Goal: Navigation & Orientation: Find specific page/section

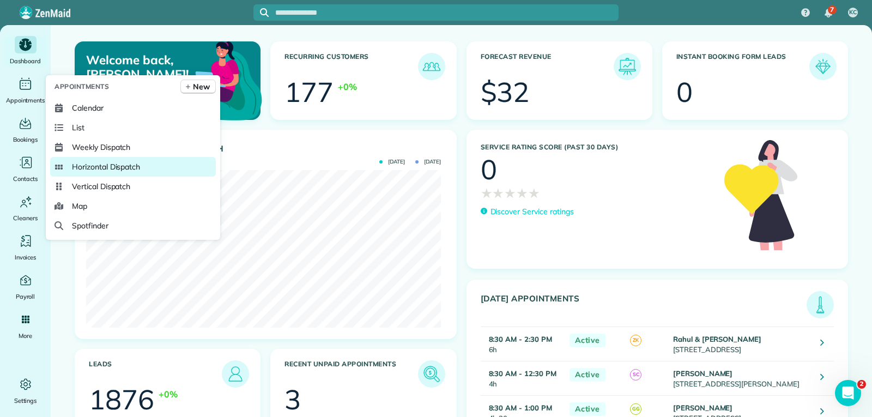
click at [104, 165] on span "Horizontal Dispatch" at bounding box center [106, 166] width 68 height 11
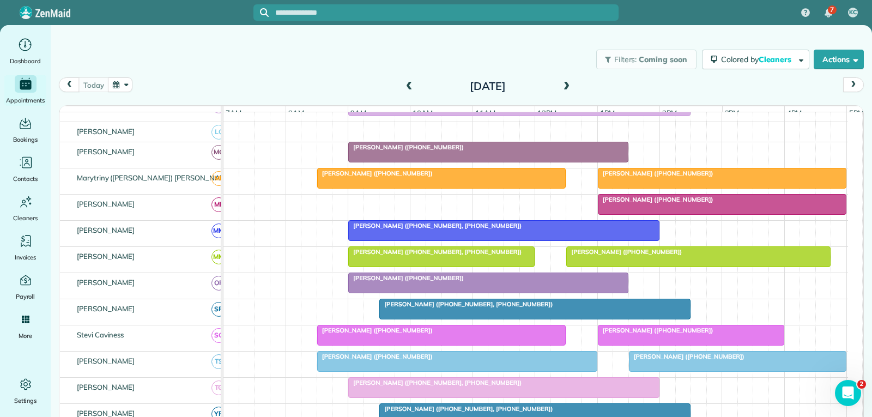
scroll to position [490, 0]
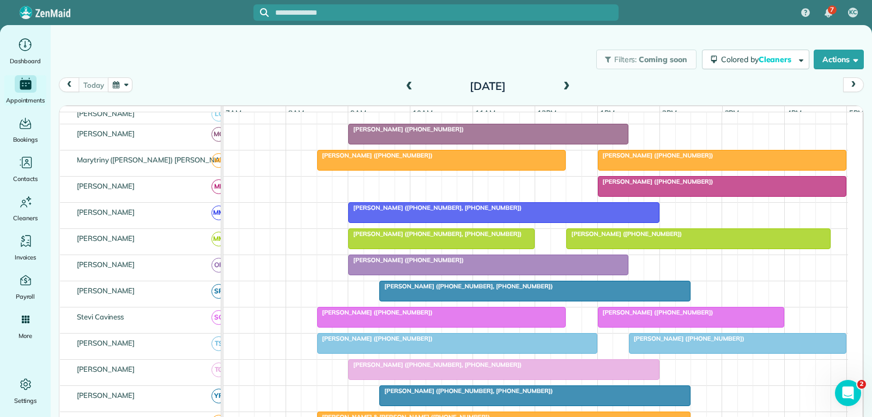
click at [407, 90] on span at bounding box center [409, 87] width 12 height 10
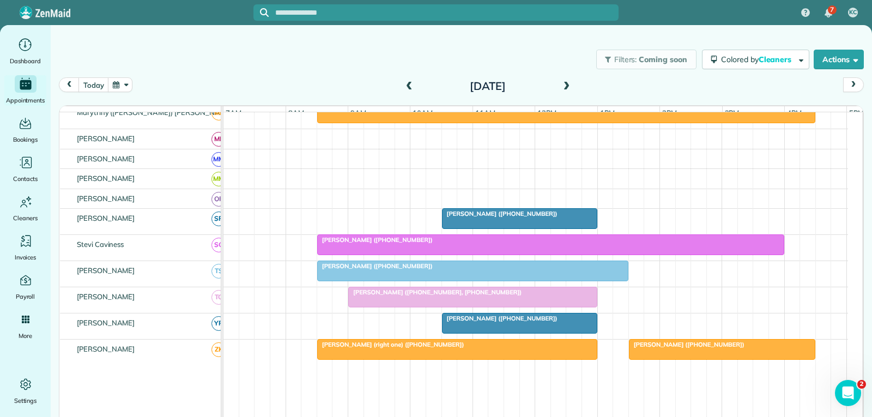
scroll to position [621, 0]
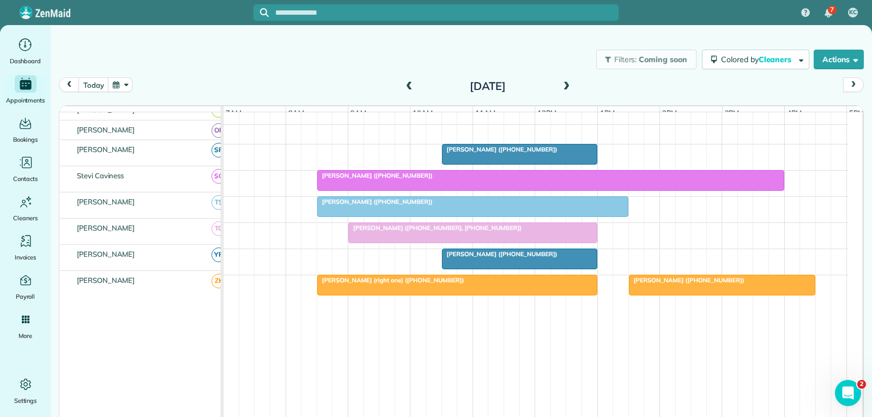
click at [544, 179] on div "Angela Howell (+12104153173)" at bounding box center [550, 176] width 460 height 8
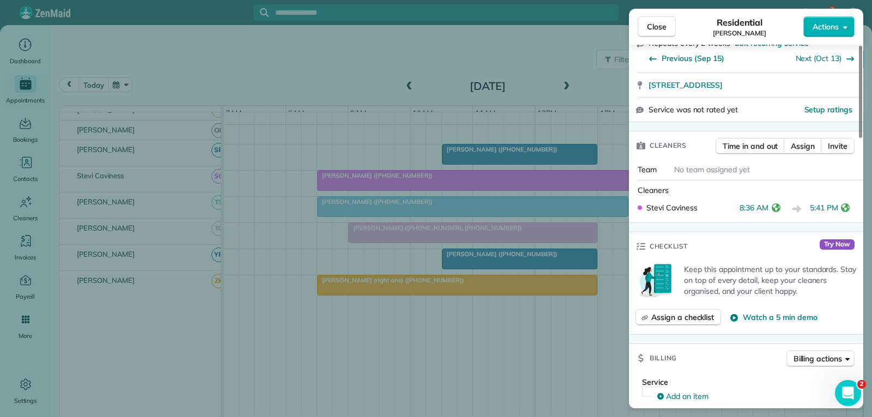
scroll to position [218, 0]
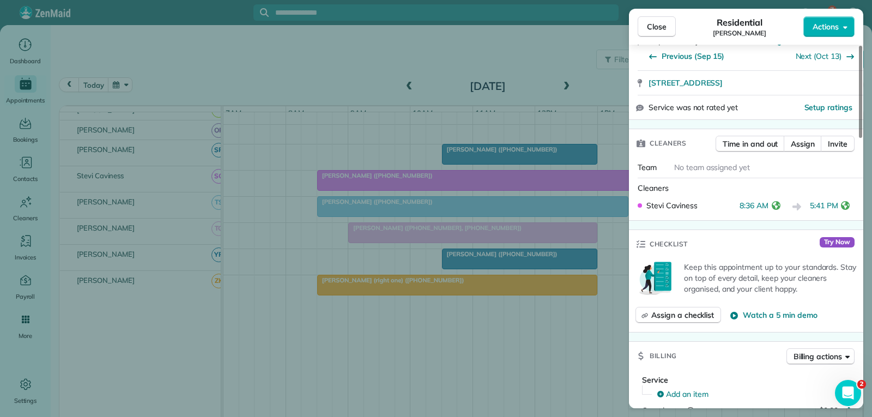
drag, startPoint x: 661, startPoint y: 27, endPoint x: 648, endPoint y: 32, distance: 14.0
click at [661, 27] on span "Close" at bounding box center [657, 26] width 20 height 11
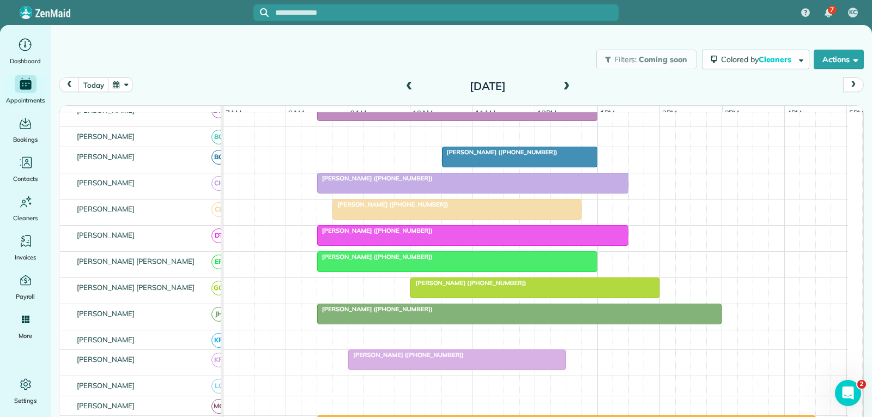
scroll to position [185, 0]
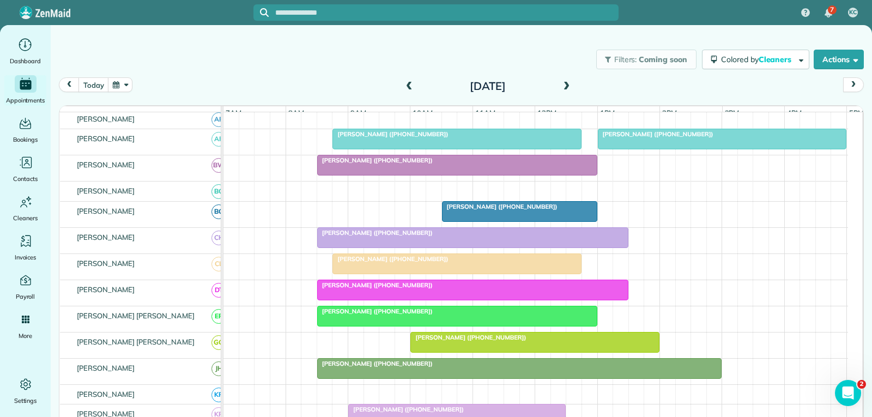
click at [564, 83] on span at bounding box center [566, 87] width 12 height 10
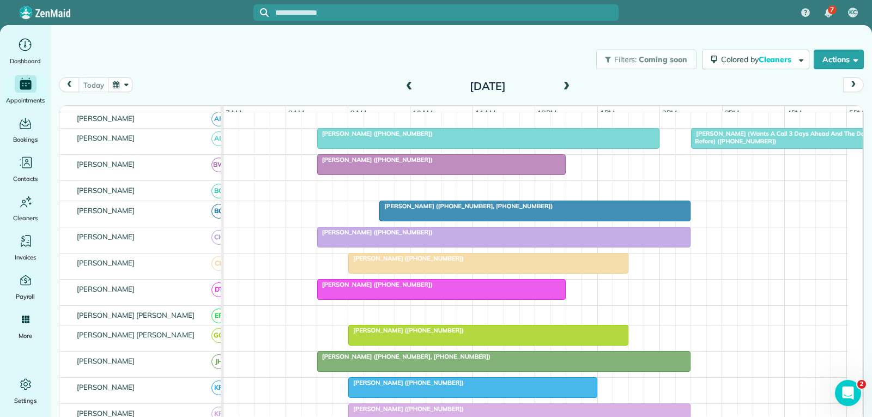
scroll to position [56, 0]
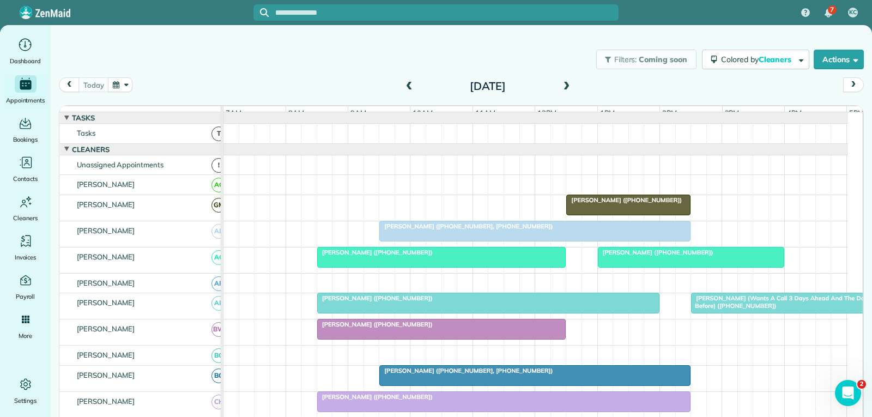
click at [356, 267] on div at bounding box center [442, 257] width 248 height 20
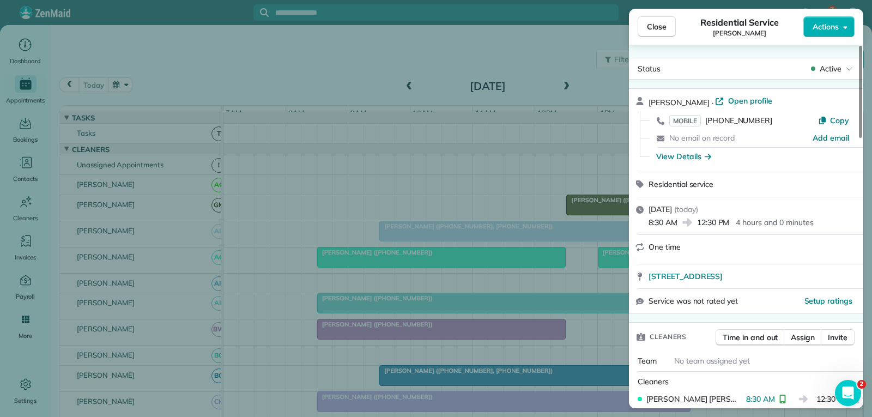
drag, startPoint x: 654, startPoint y: 26, endPoint x: 637, endPoint y: 101, distance: 76.5
click at [654, 26] on span "Close" at bounding box center [657, 26] width 20 height 11
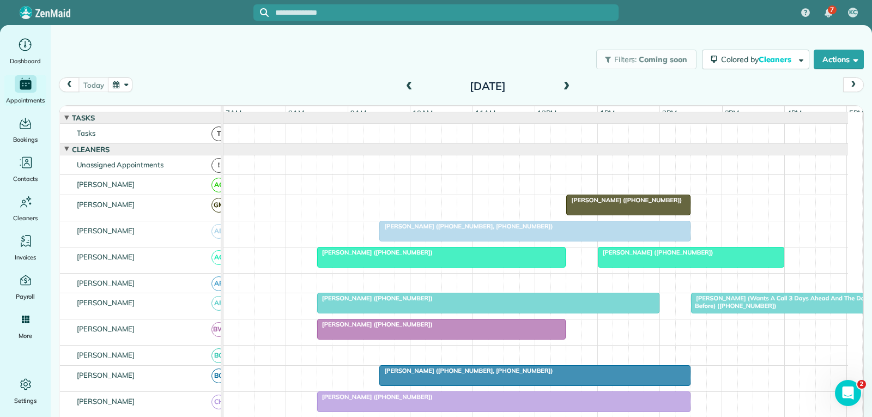
click at [393, 313] on div at bounding box center [488, 303] width 341 height 20
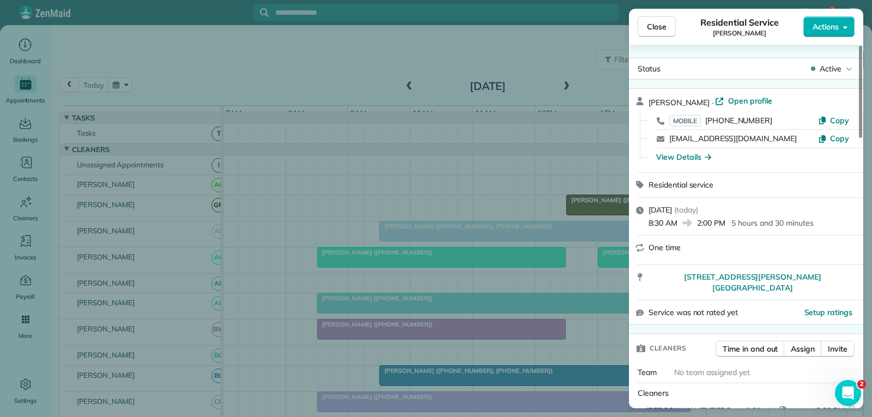
scroll to position [54, 0]
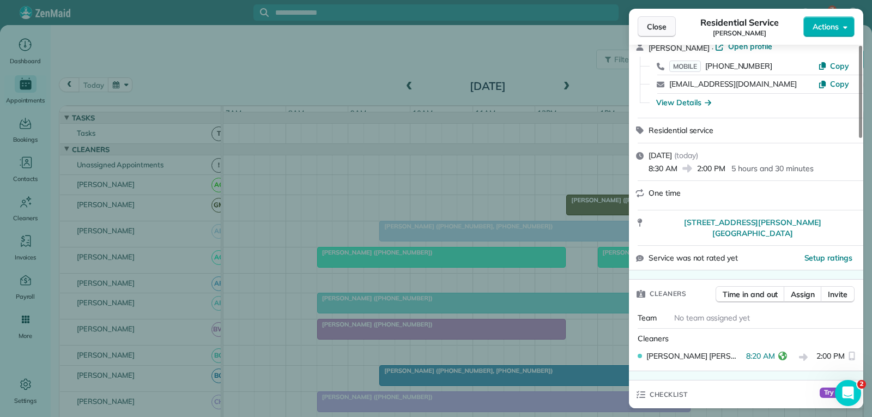
click at [664, 31] on span "Close" at bounding box center [657, 26] width 20 height 11
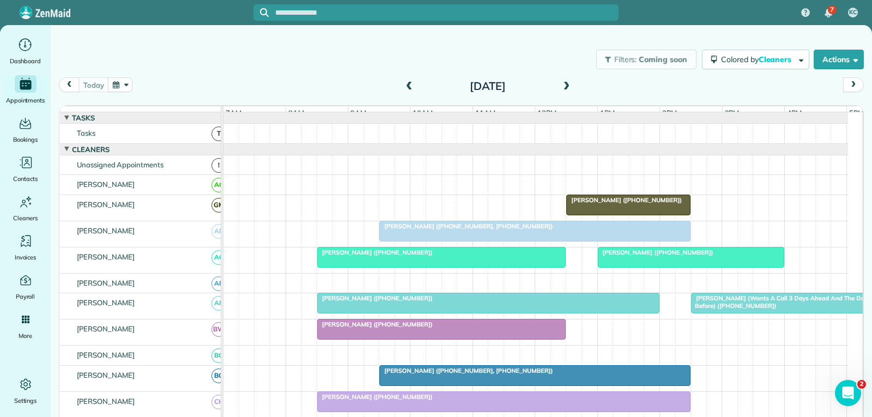
click at [440, 338] on div at bounding box center [442, 329] width 248 height 20
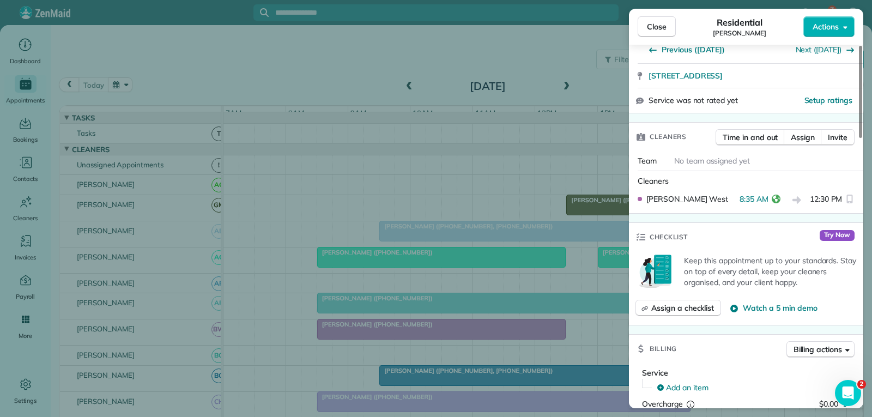
scroll to position [218, 0]
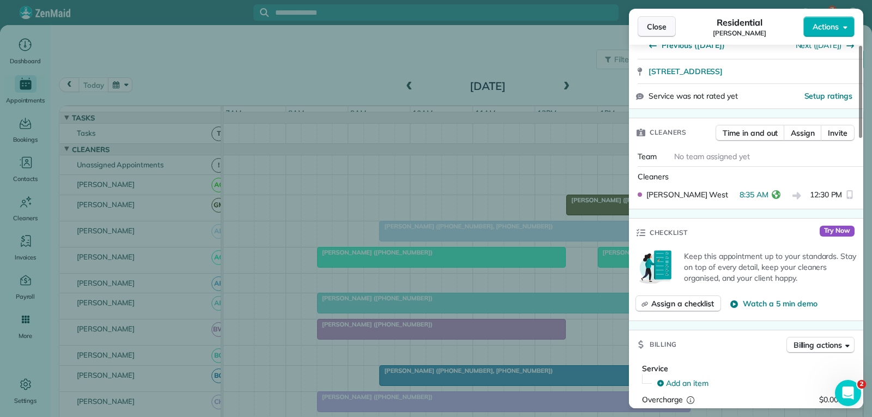
click at [660, 28] on span "Close" at bounding box center [657, 26] width 20 height 11
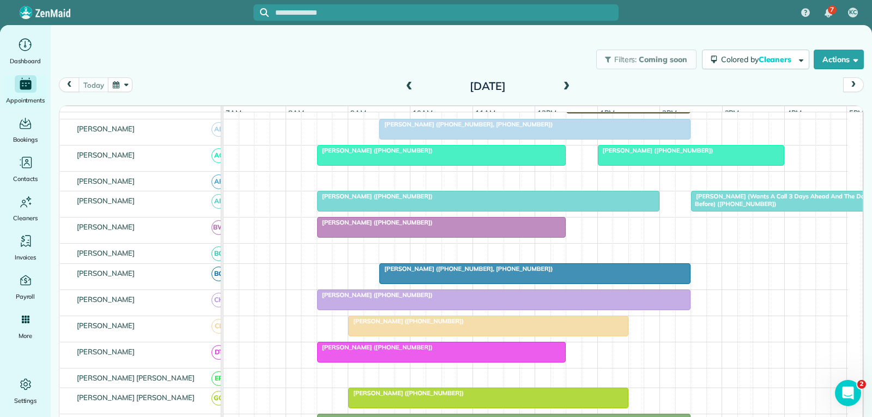
scroll to position [163, 0]
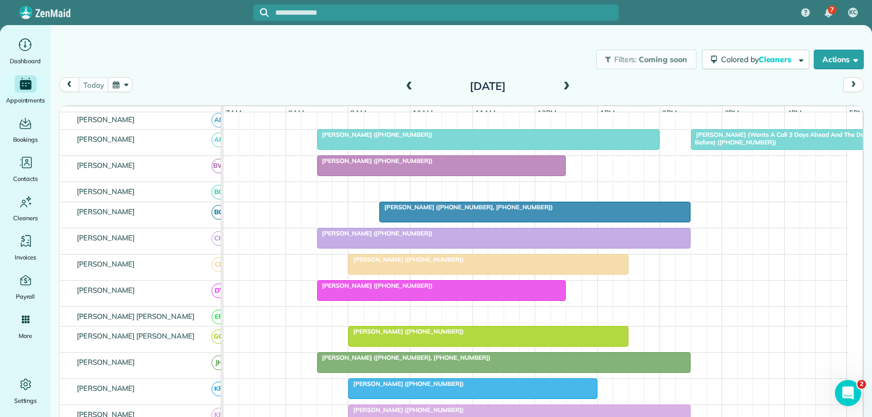
click at [385, 237] on span "[PERSON_NAME] ([PHONE_NUMBER])" at bounding box center [375, 233] width 117 height 8
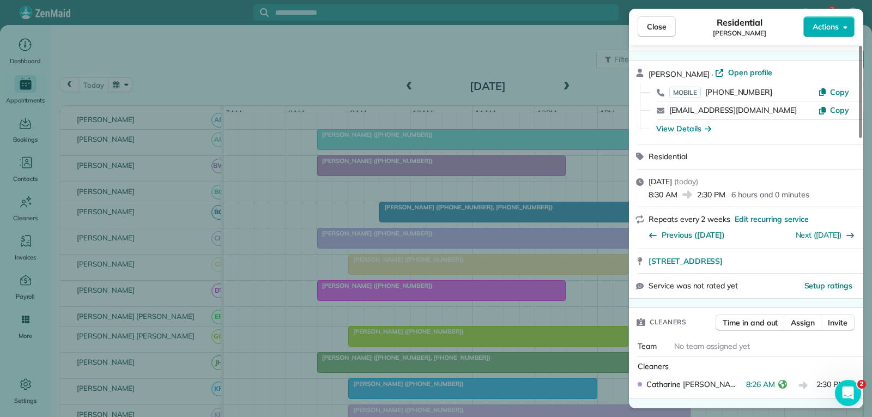
scroll to position [54, 0]
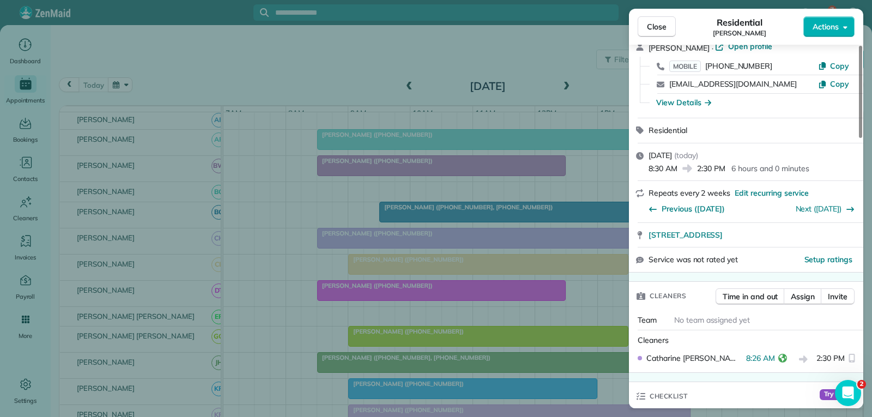
drag, startPoint x: 656, startPoint y: 26, endPoint x: 600, endPoint y: 105, distance: 96.5
click at [656, 26] on span "Close" at bounding box center [657, 26] width 20 height 11
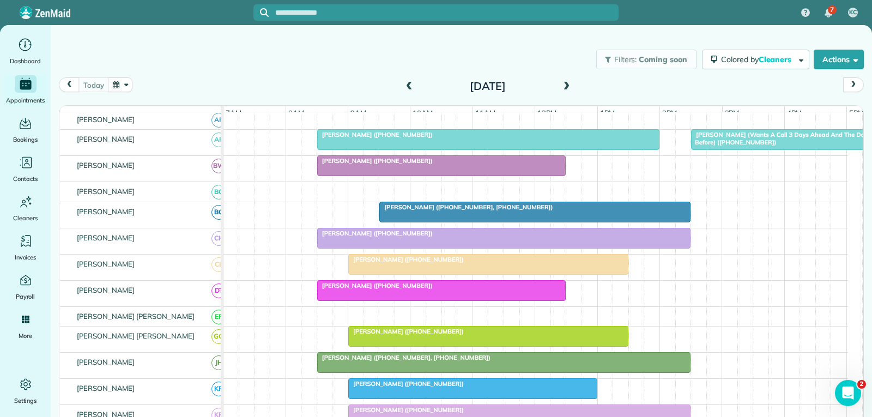
scroll to position [272, 0]
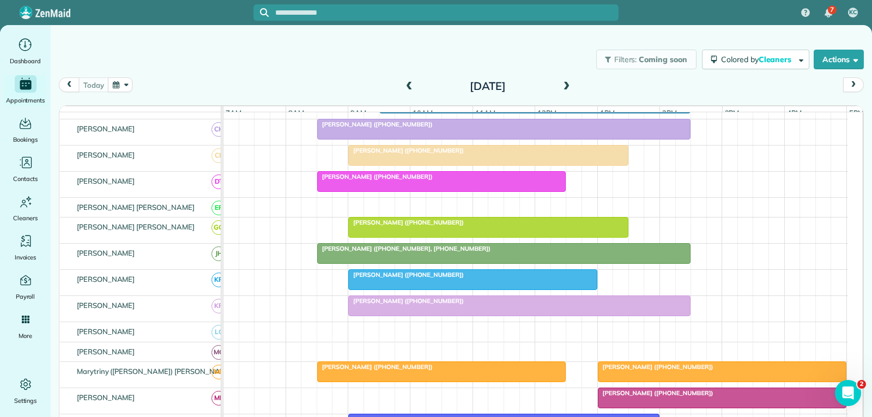
click at [438, 165] on div at bounding box center [488, 155] width 279 height 20
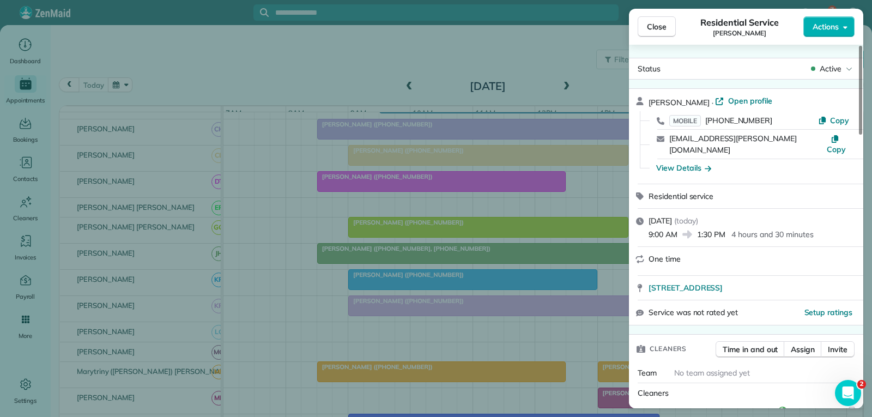
scroll to position [109, 0]
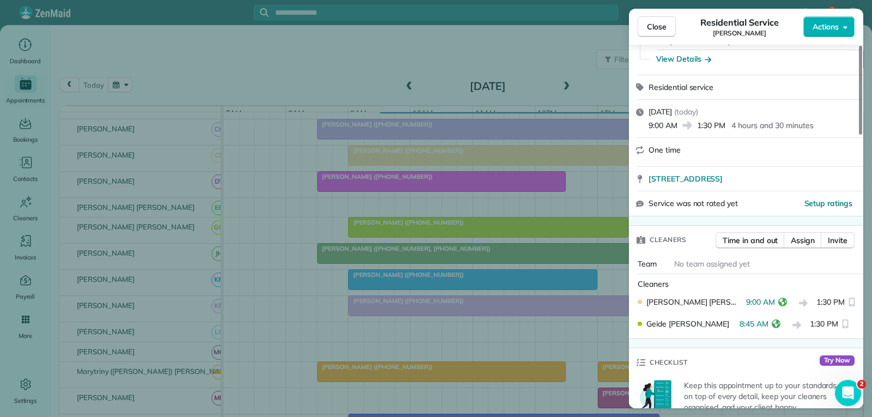
drag, startPoint x: 673, startPoint y: 29, endPoint x: 655, endPoint y: 56, distance: 32.2
click at [673, 29] on button "Close" at bounding box center [656, 26] width 38 height 21
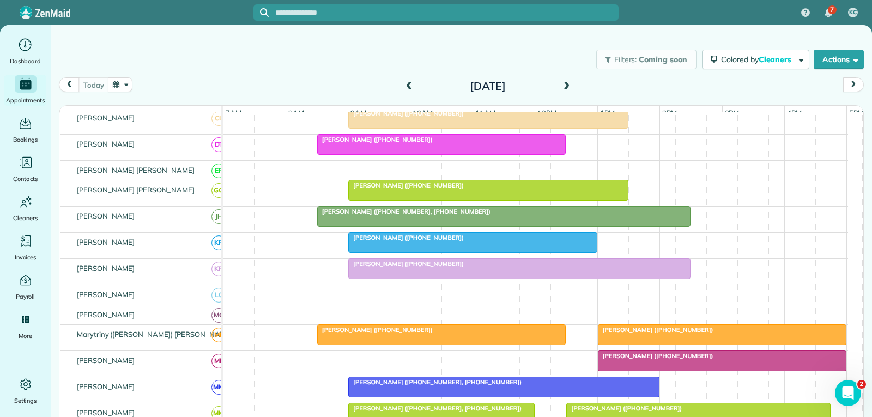
scroll to position [327, 0]
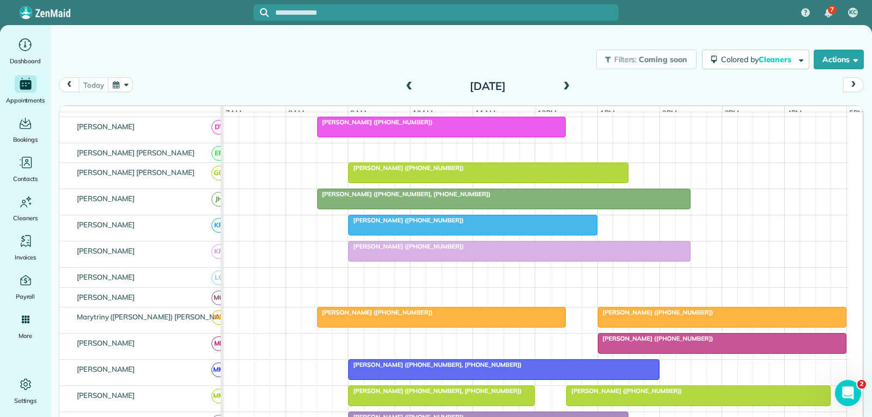
click at [452, 198] on div "[PERSON_NAME] ([PHONE_NUMBER], [PHONE_NUMBER])" at bounding box center [503, 194] width 367 height 8
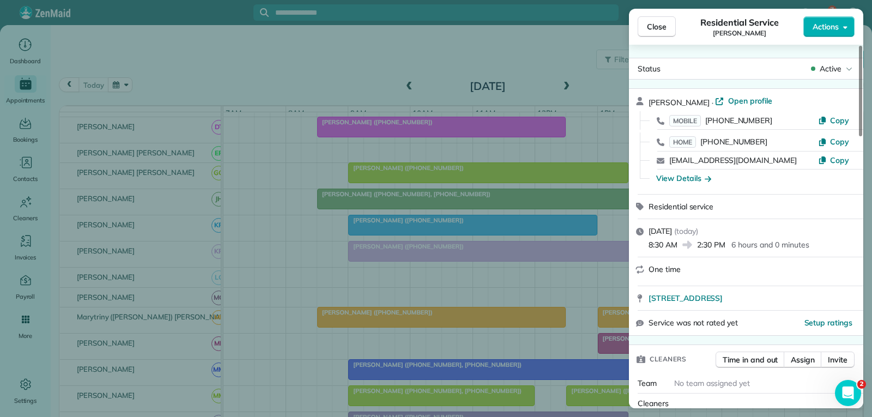
scroll to position [54, 0]
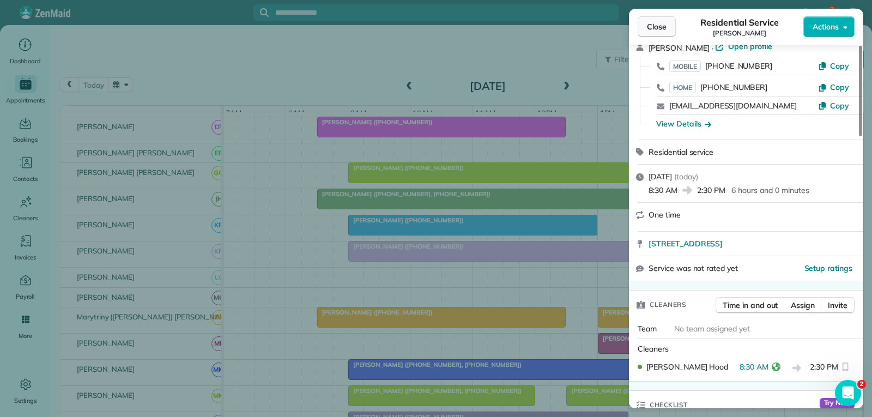
click at [661, 26] on span "Close" at bounding box center [657, 26] width 20 height 11
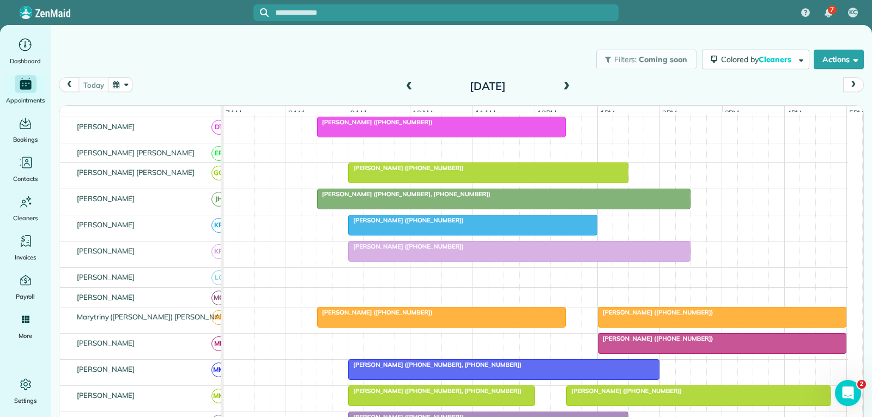
click at [476, 224] on div "[PERSON_NAME] ([PHONE_NUMBER])" at bounding box center [472, 220] width 242 height 8
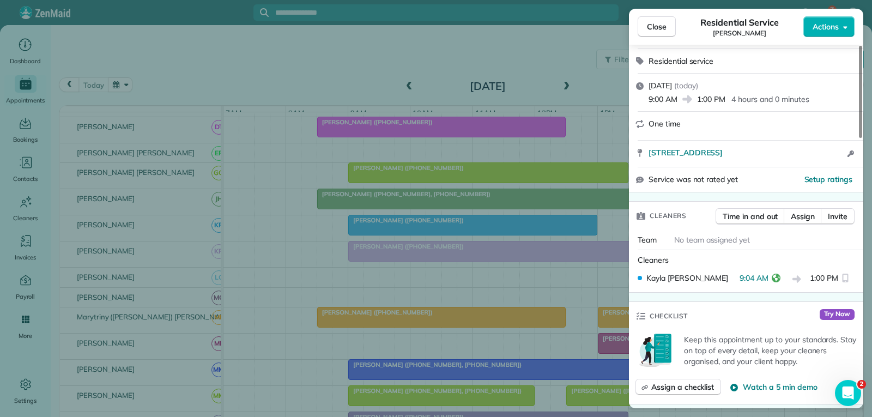
scroll to position [218, 0]
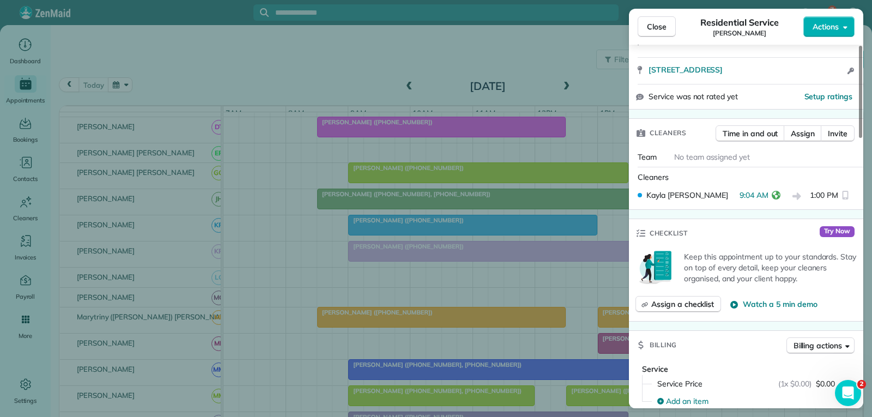
drag, startPoint x: 655, startPoint y: 24, endPoint x: 600, endPoint y: 76, distance: 75.5
click at [654, 24] on span "Close" at bounding box center [657, 26] width 20 height 11
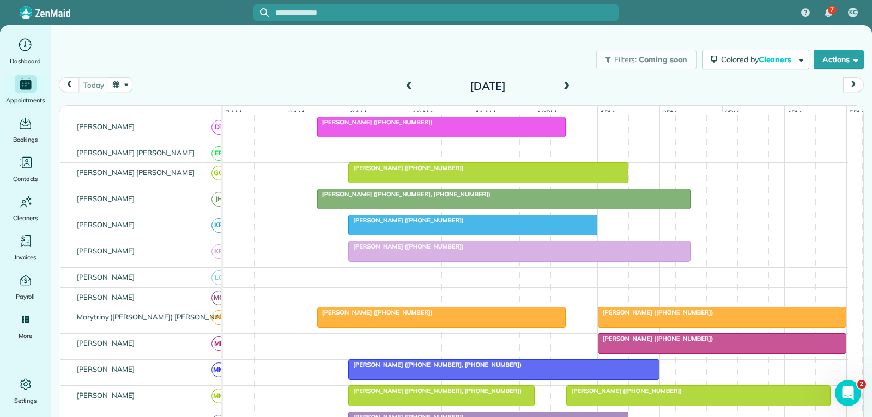
click at [488, 250] on div "[PERSON_NAME] ([PHONE_NUMBER])" at bounding box center [519, 246] width 336 height 8
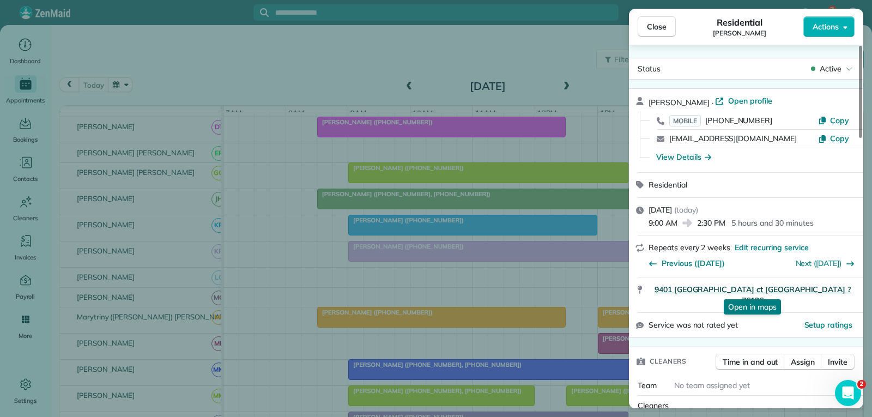
scroll to position [109, 0]
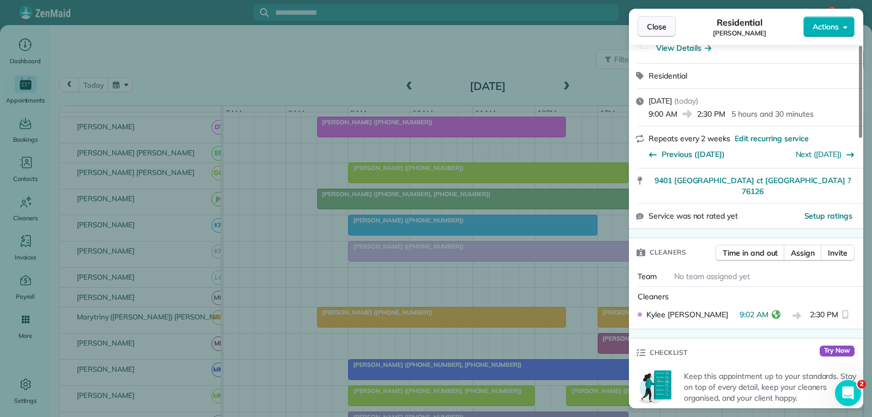
click at [665, 30] on span "Close" at bounding box center [657, 26] width 20 height 11
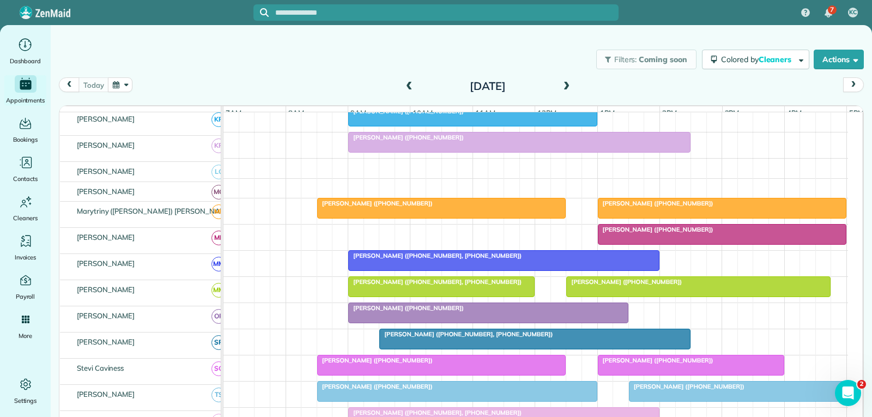
scroll to position [436, 0]
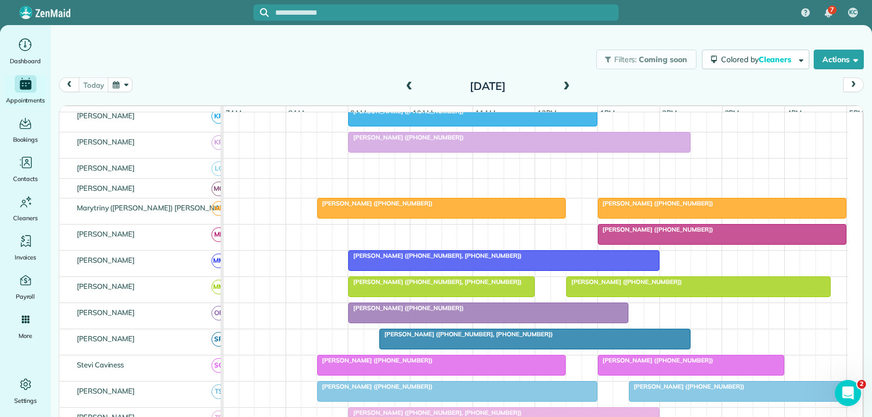
click at [478, 218] on div at bounding box center [442, 208] width 248 height 20
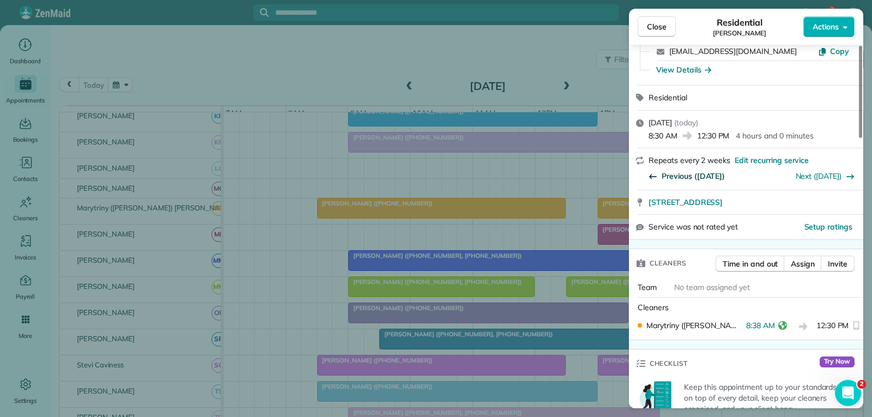
scroll to position [109, 0]
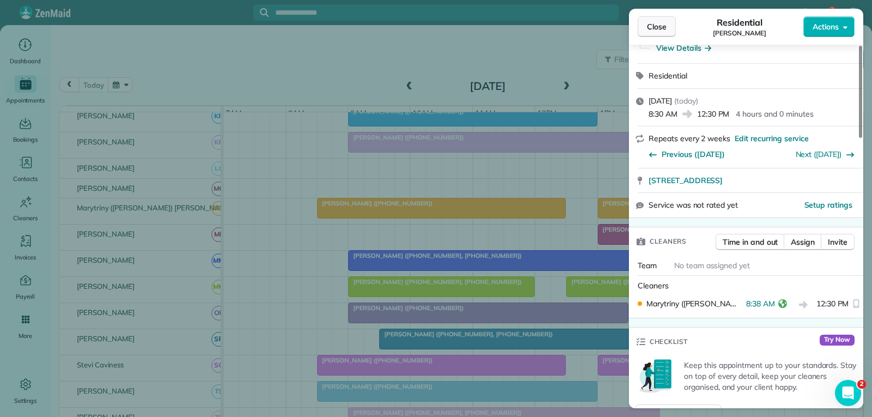
click at [663, 27] on span "Close" at bounding box center [657, 26] width 20 height 11
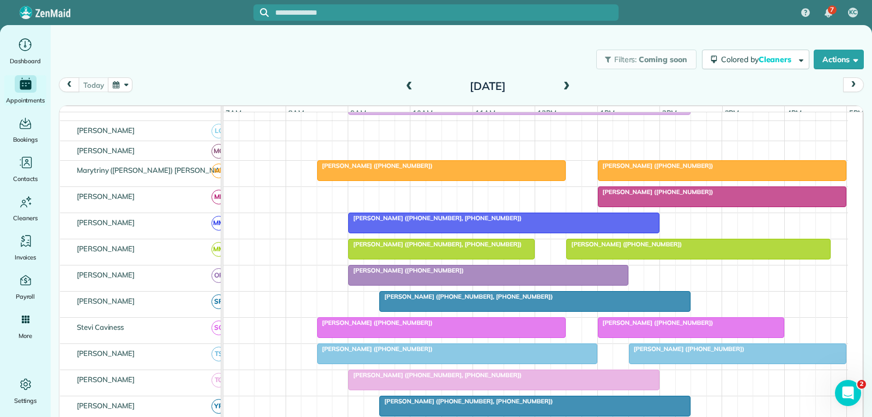
scroll to position [490, 0]
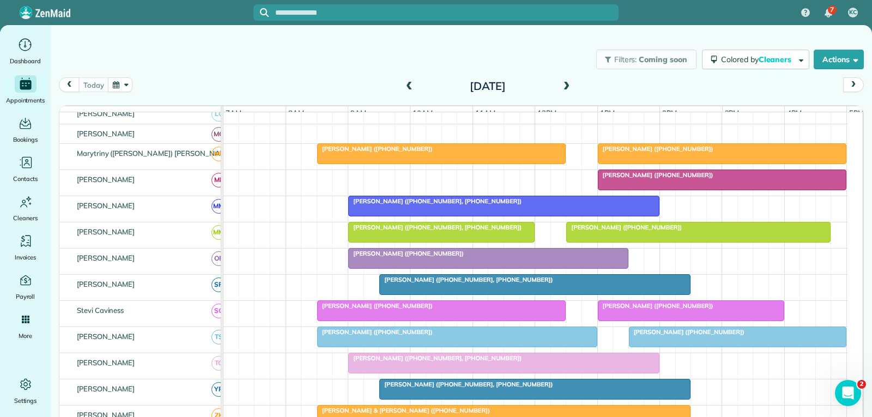
click at [549, 205] on div "[PERSON_NAME] ([PHONE_NUMBER], [PHONE_NUMBER])" at bounding box center [503, 201] width 305 height 8
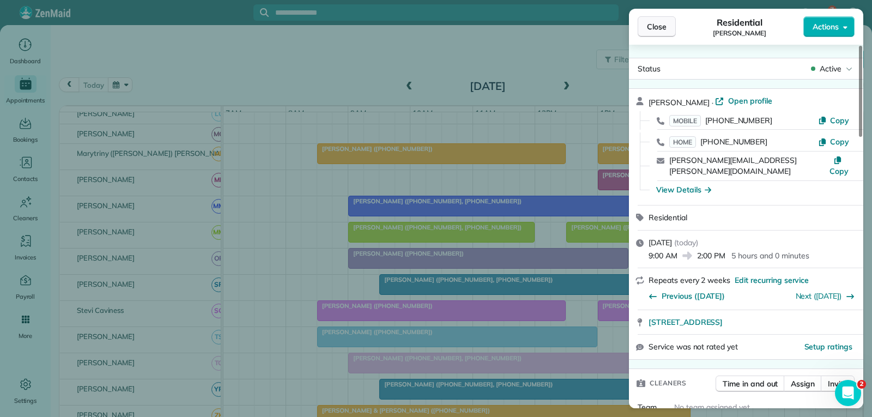
click at [659, 28] on span "Close" at bounding box center [657, 26] width 20 height 11
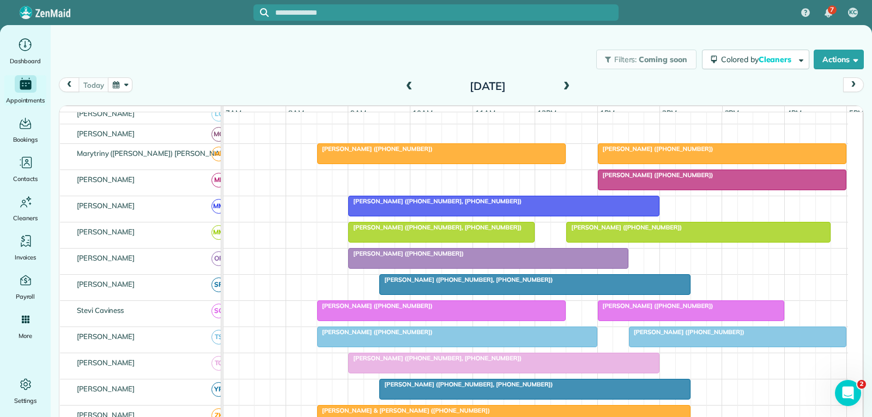
click at [442, 268] on div at bounding box center [488, 258] width 279 height 20
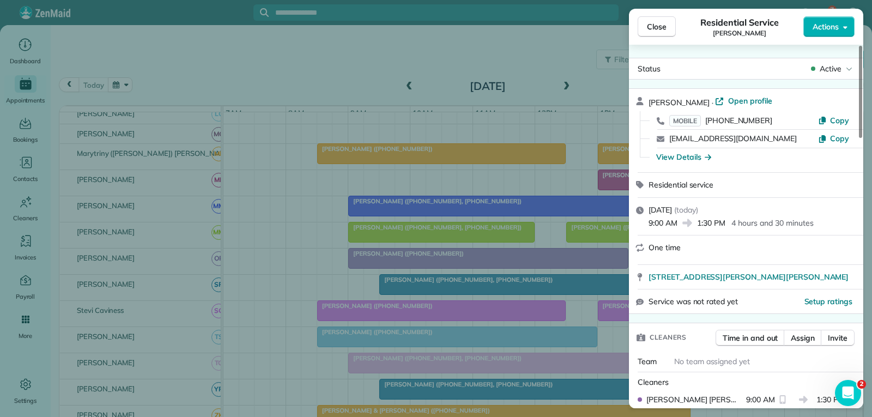
scroll to position [109, 0]
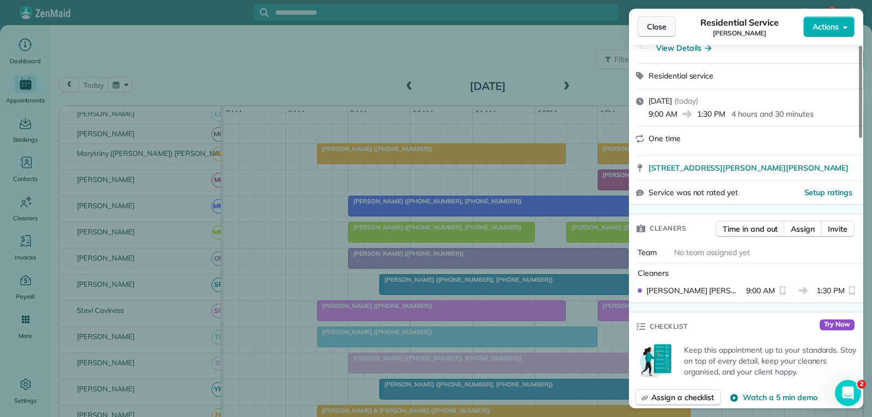
click at [655, 27] on span "Close" at bounding box center [657, 26] width 20 height 11
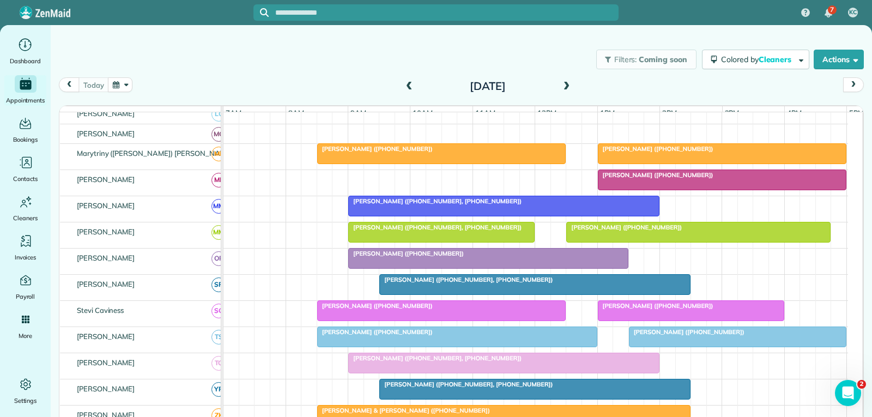
click at [440, 318] on div at bounding box center [442, 311] width 248 height 20
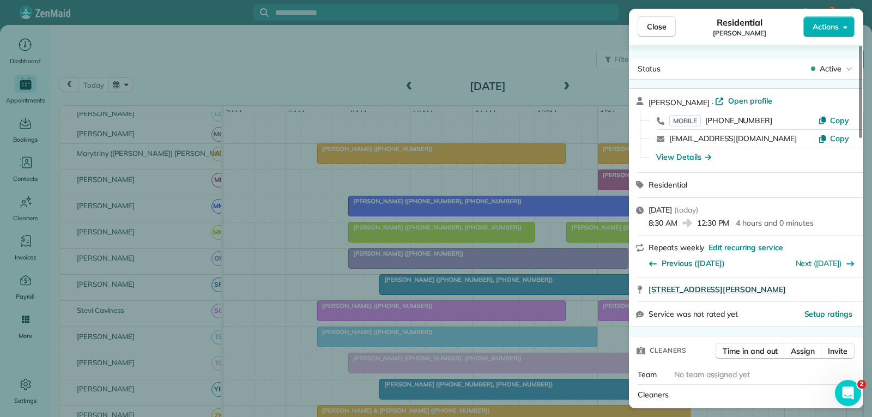
scroll to position [109, 0]
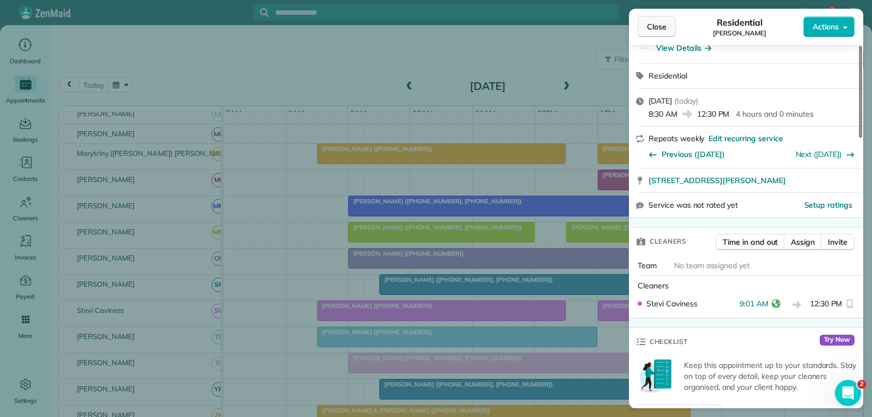
click at [658, 25] on span "Close" at bounding box center [657, 26] width 20 height 11
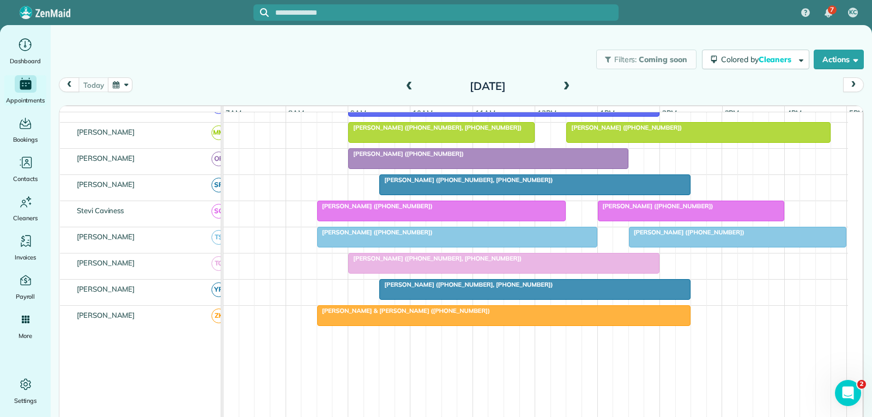
scroll to position [599, 0]
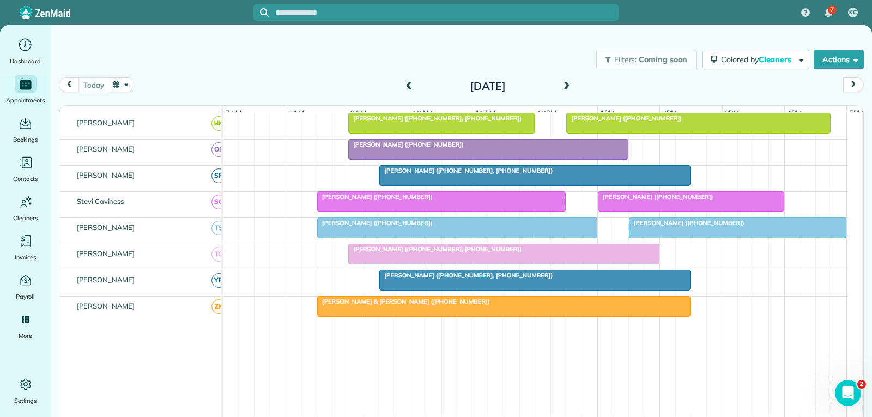
click at [415, 236] on div at bounding box center [457, 228] width 279 height 20
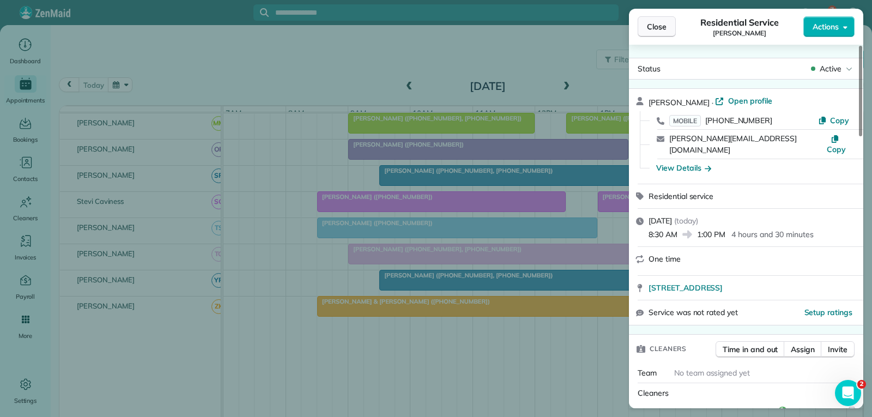
click at [671, 28] on button "Close" at bounding box center [656, 26] width 38 height 21
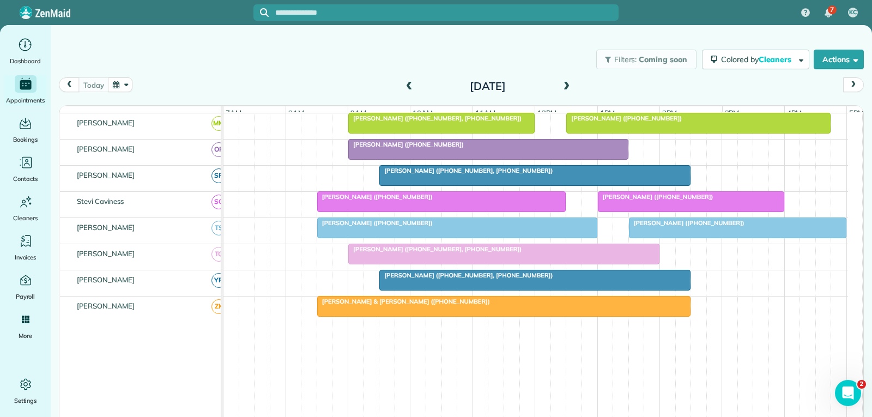
click at [451, 262] on div at bounding box center [504, 254] width 310 height 20
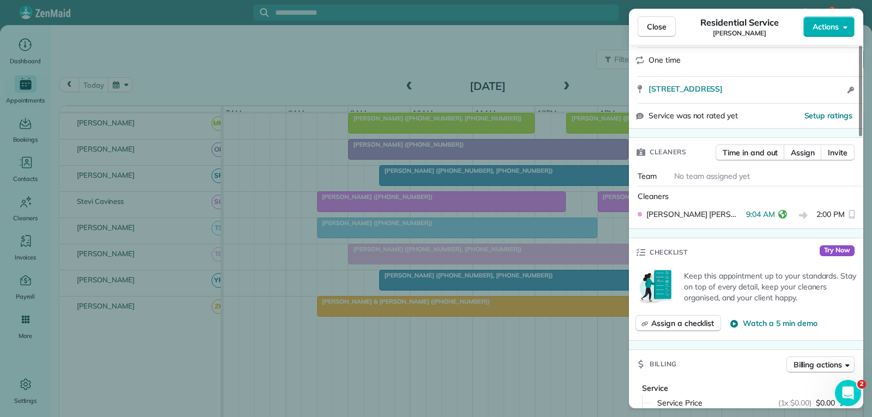
scroll to position [218, 0]
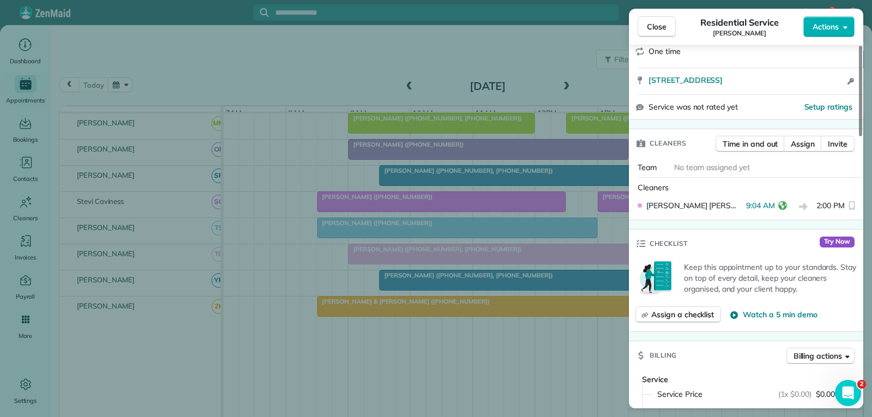
drag, startPoint x: 661, startPoint y: 25, endPoint x: 608, endPoint y: 82, distance: 77.9
click at [661, 25] on span "Close" at bounding box center [657, 26] width 20 height 11
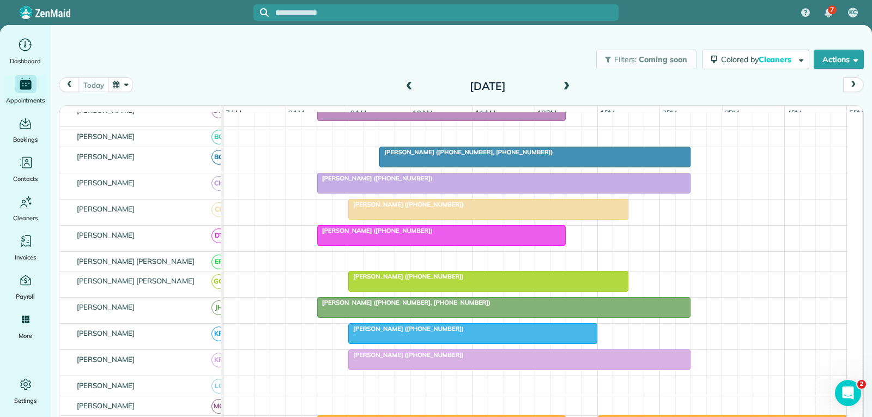
scroll to position [218, 0]
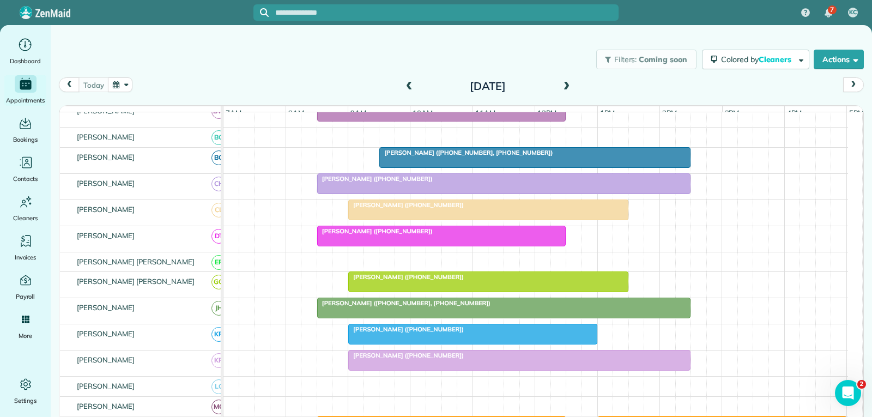
click at [379, 244] on div at bounding box center [442, 236] width 248 height 20
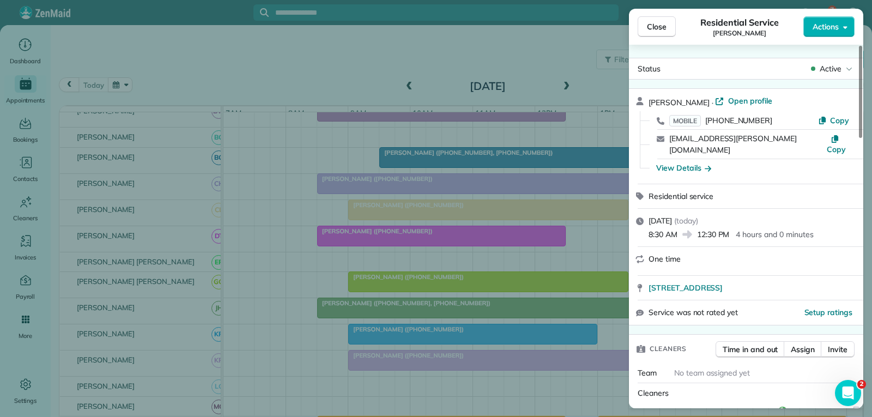
scroll to position [109, 0]
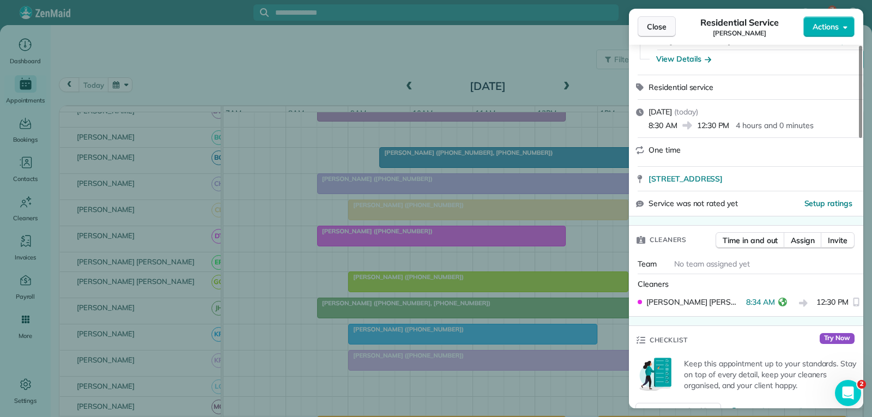
click at [658, 28] on span "Close" at bounding box center [657, 26] width 20 height 11
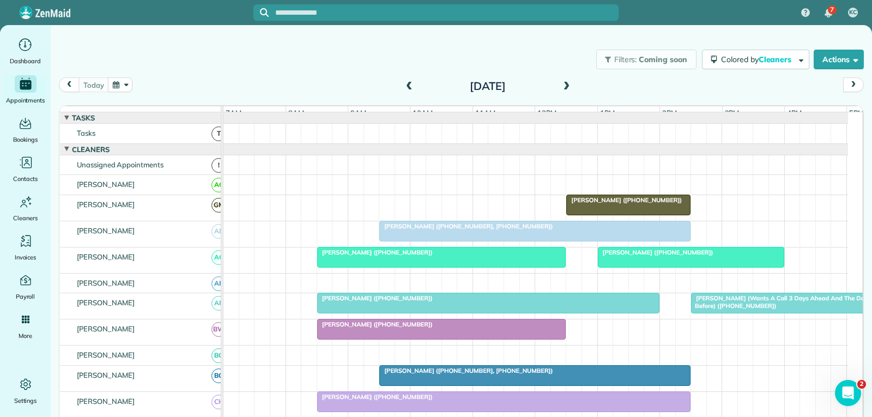
click at [489, 239] on div at bounding box center [535, 231] width 310 height 20
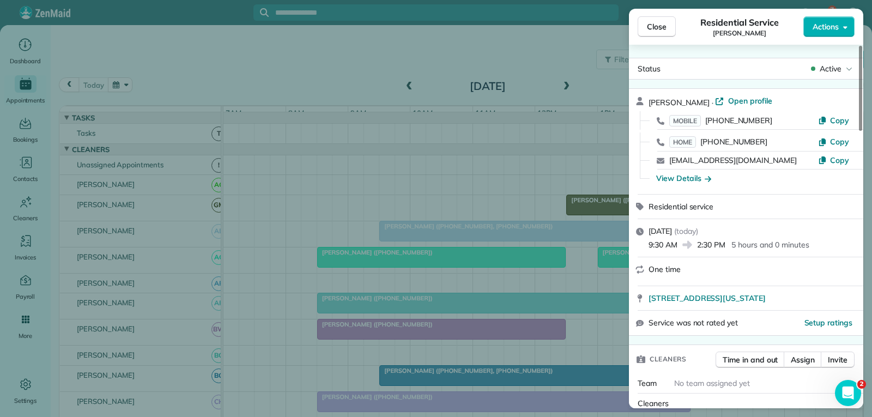
scroll to position [111, 0]
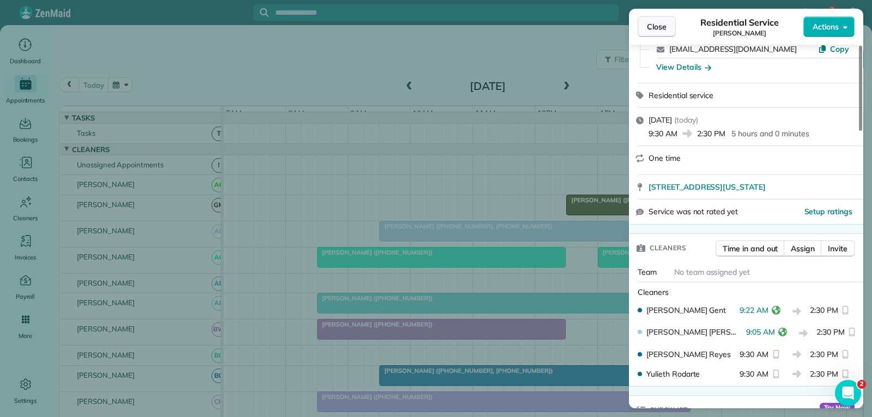
click at [660, 26] on span "Close" at bounding box center [657, 26] width 20 height 11
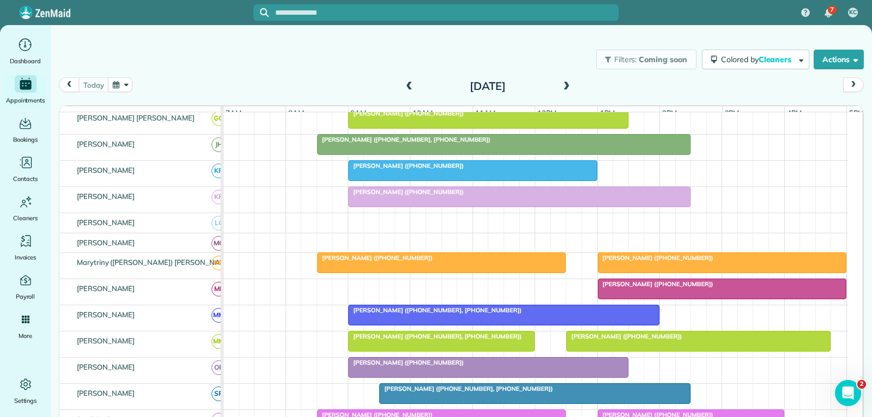
click at [453, 375] on div at bounding box center [488, 367] width 279 height 20
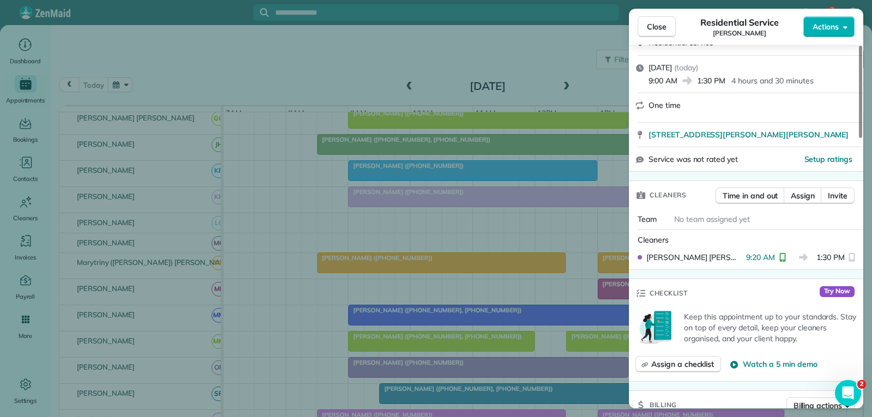
scroll to position [218, 0]
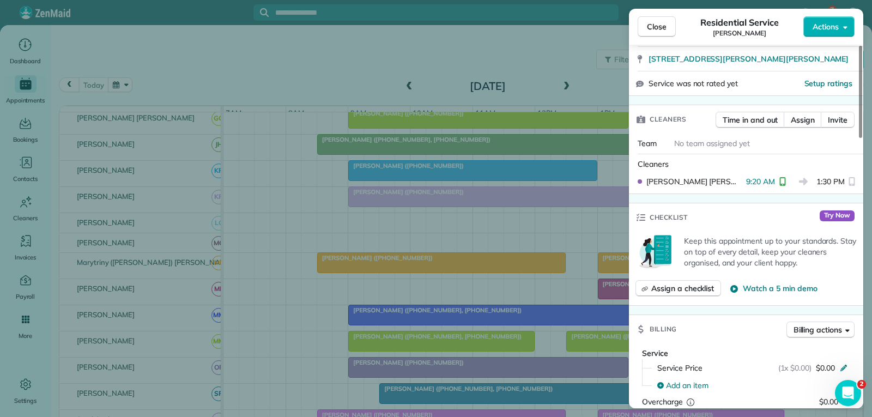
click at [660, 24] on span "Close" at bounding box center [657, 26] width 20 height 11
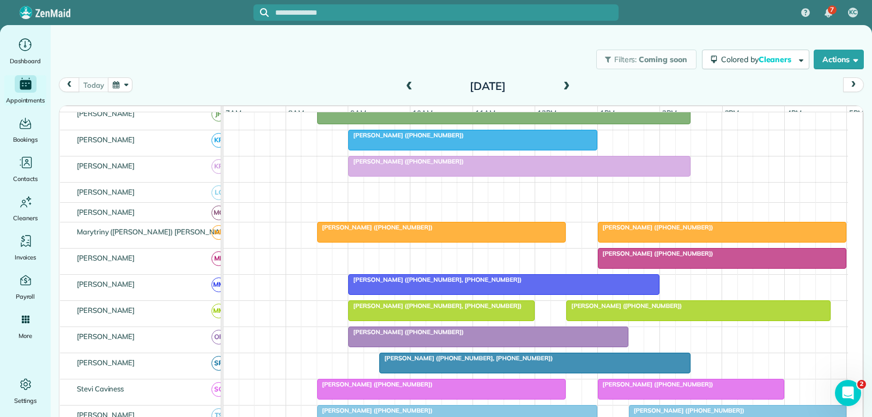
scroll to position [436, 0]
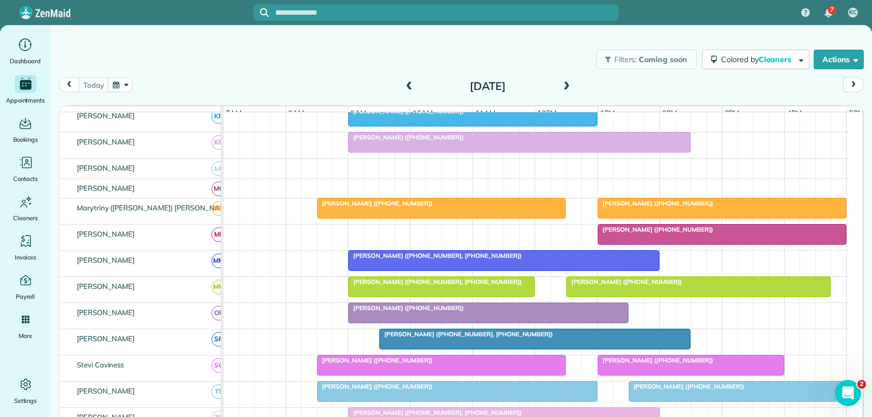
click at [433, 347] on div at bounding box center [535, 339] width 310 height 20
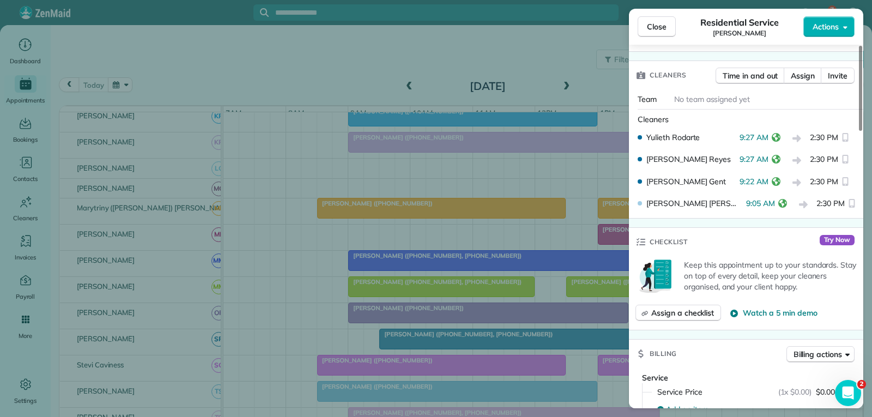
scroll to position [327, 0]
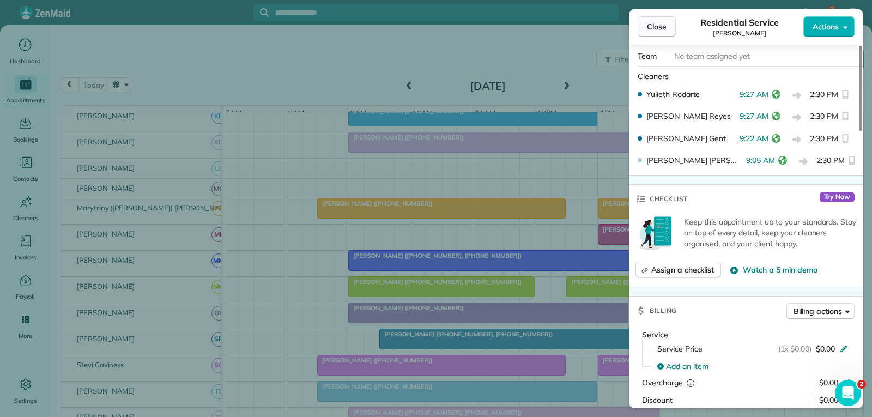
click at [663, 27] on span "Close" at bounding box center [657, 26] width 20 height 11
